Goal: Check status: Check status

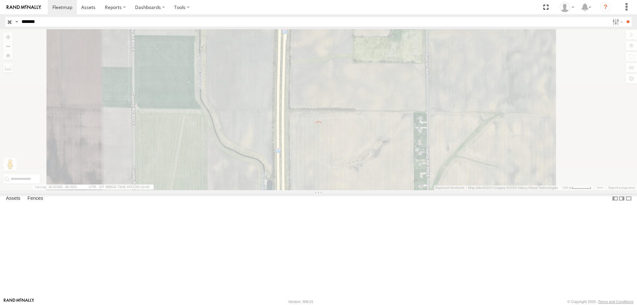
click at [275, 4] on section at bounding box center [342, 7] width 588 height 14
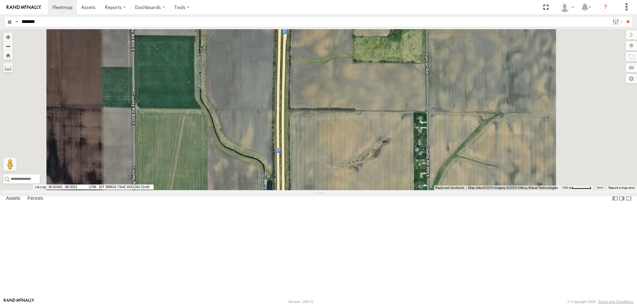
click at [279, 8] on section at bounding box center [342, 7] width 588 height 14
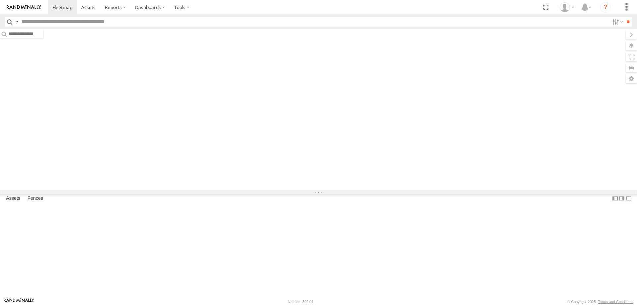
type input "*******"
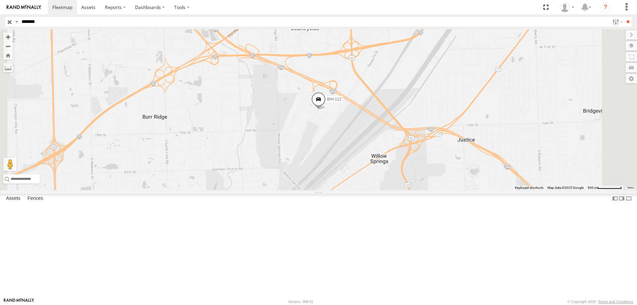
click at [326, 110] on span at bounding box center [318, 101] width 15 height 18
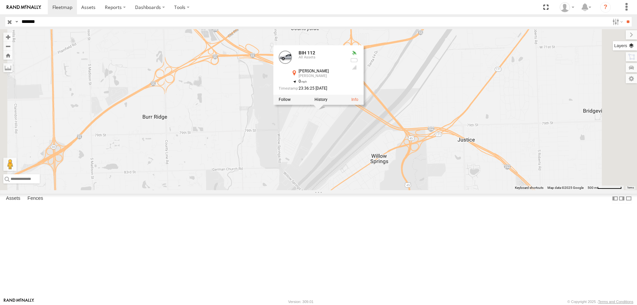
click at [631, 48] on label at bounding box center [625, 45] width 24 height 9
click at [0, 0] on span "Basemaps" at bounding box center [0, 0] width 0 height 0
click at [0, 0] on span "Satellite + Roadmap" at bounding box center [0, 0] width 0 height 0
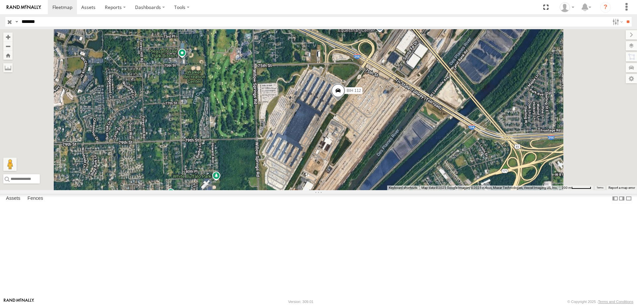
click at [261, 4] on section at bounding box center [342, 7] width 588 height 14
click at [268, 8] on section at bounding box center [342, 7] width 588 height 14
click at [290, 8] on section at bounding box center [342, 7] width 588 height 14
